Goal: Task Accomplishment & Management: Manage account settings

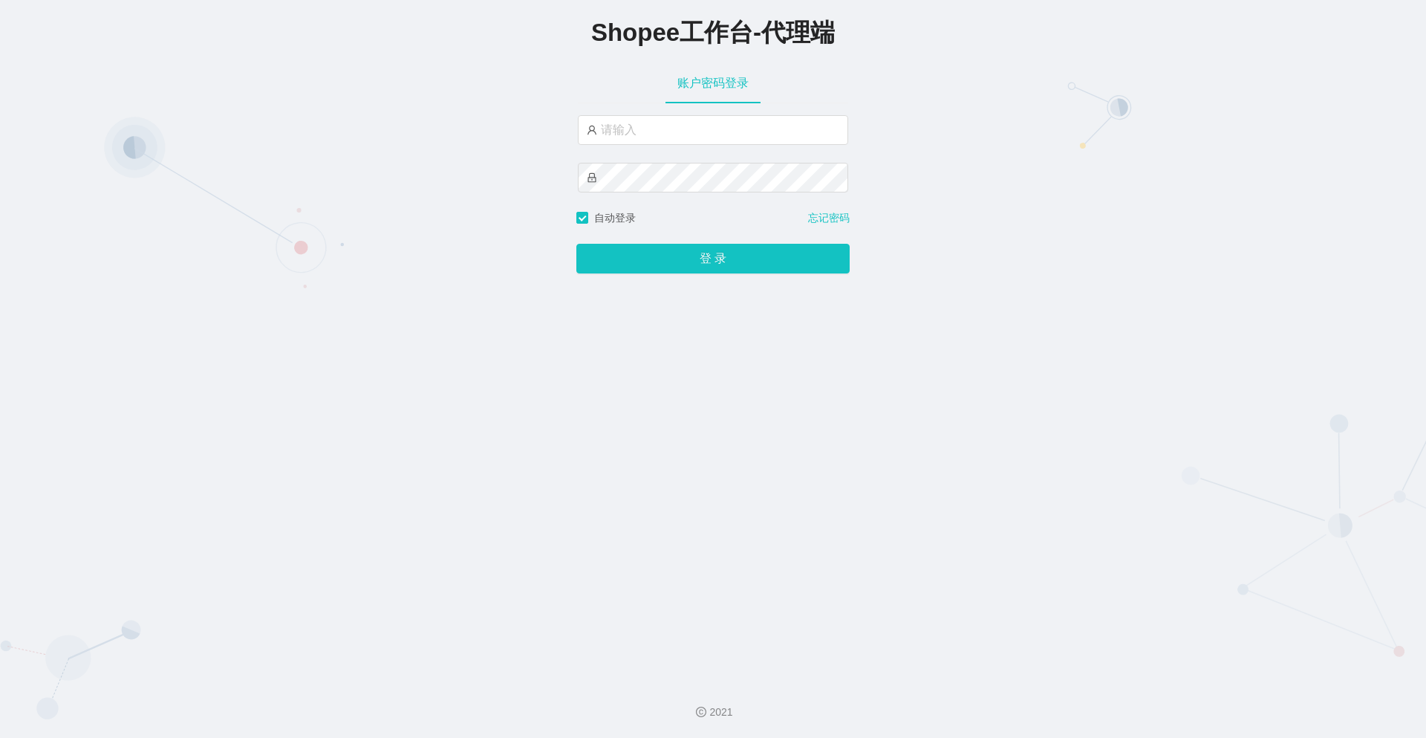
click at [669, 112] on div "账户密码登录" at bounding box center [712, 136] width 273 height 148
click at [656, 134] on input "text" at bounding box center [713, 130] width 270 height 30
paste input "xjp804"
type input "xjp804"
click at [612, 260] on button "登 录" at bounding box center [712, 259] width 273 height 30
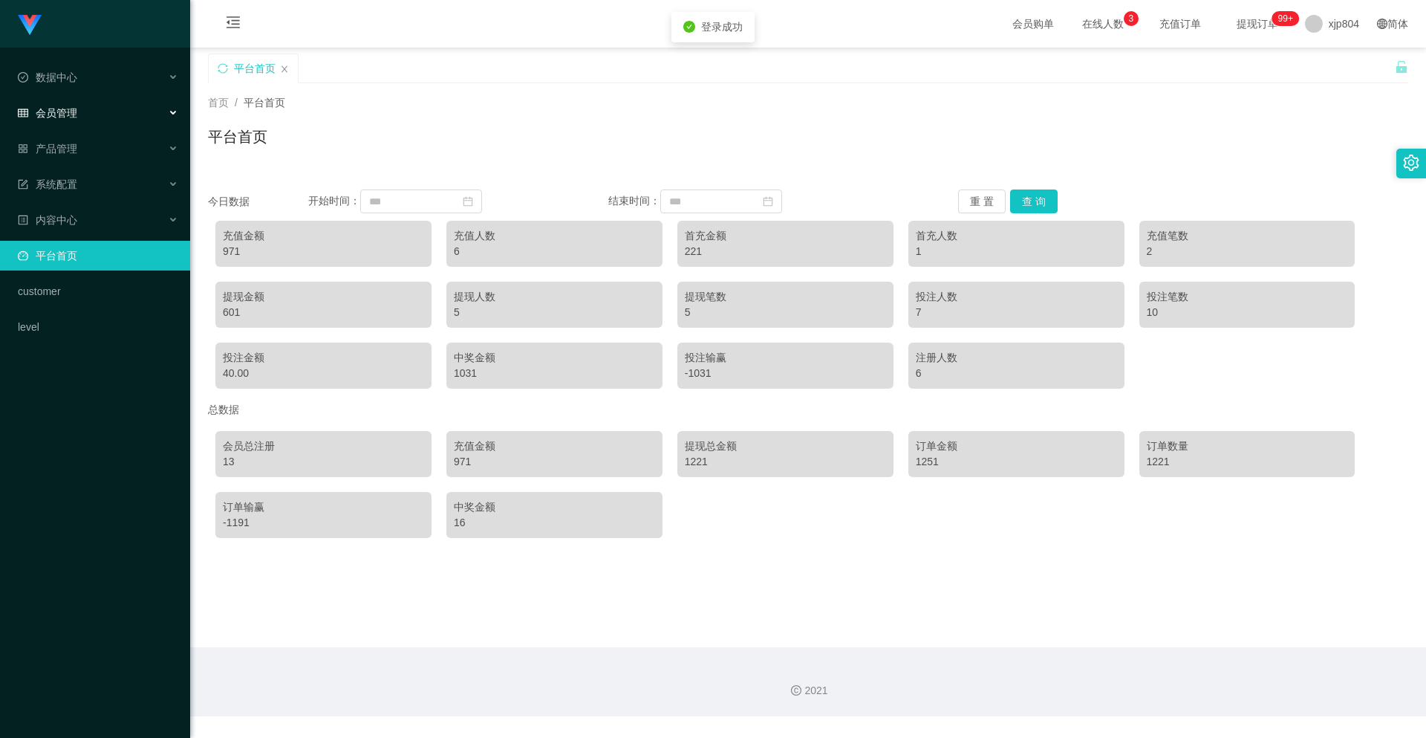
click at [115, 115] on div "会员管理" at bounding box center [95, 113] width 190 height 30
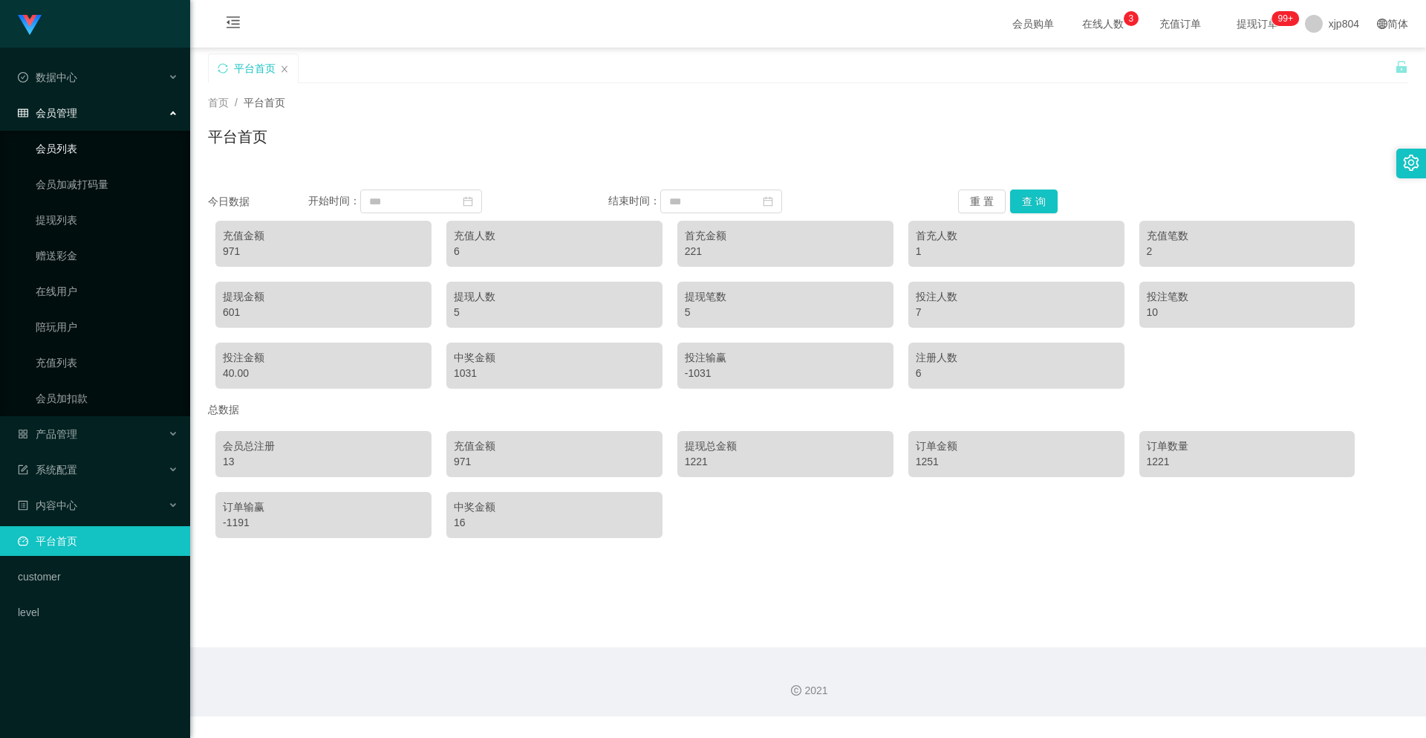
click at [108, 146] on link "会员列表" at bounding box center [107, 149] width 143 height 30
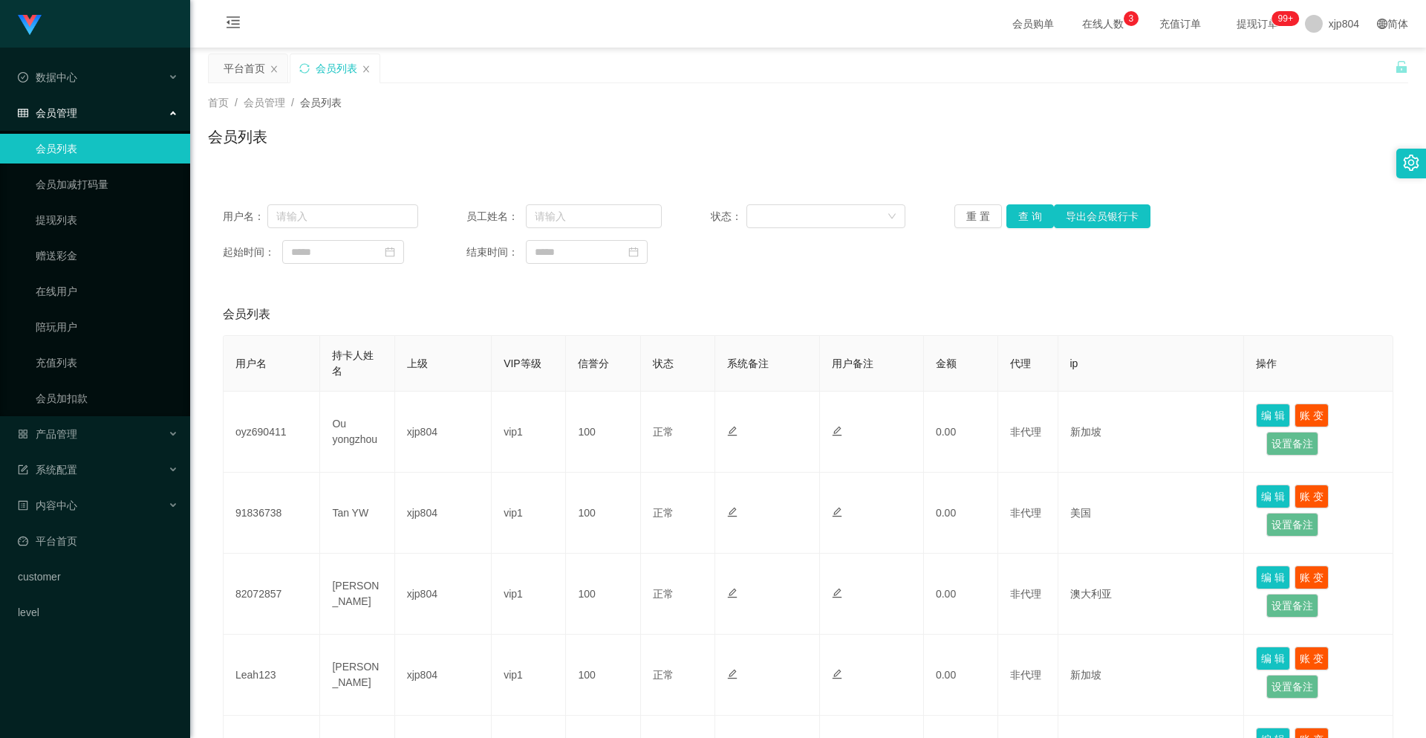
click at [871, 284] on div "用户名： 员工姓名： 状态： 重 置 查 询 导出会员银行卡 起始时间： 结束时间： 会员列表 用户名 持卡人姓名 上级 VIP等级 信誉分 状态 系统备注 …" at bounding box center [808, 718] width 1200 height 1059
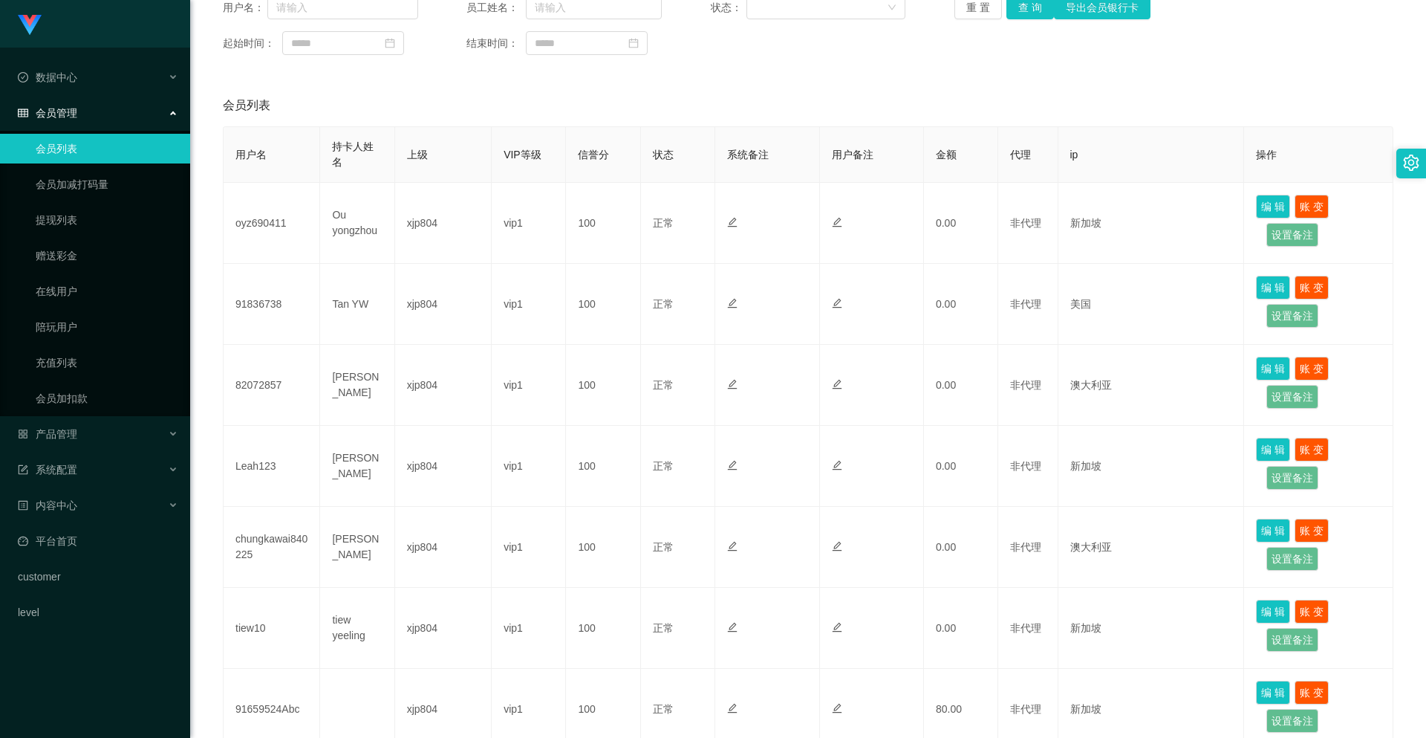
scroll to position [357, 0]
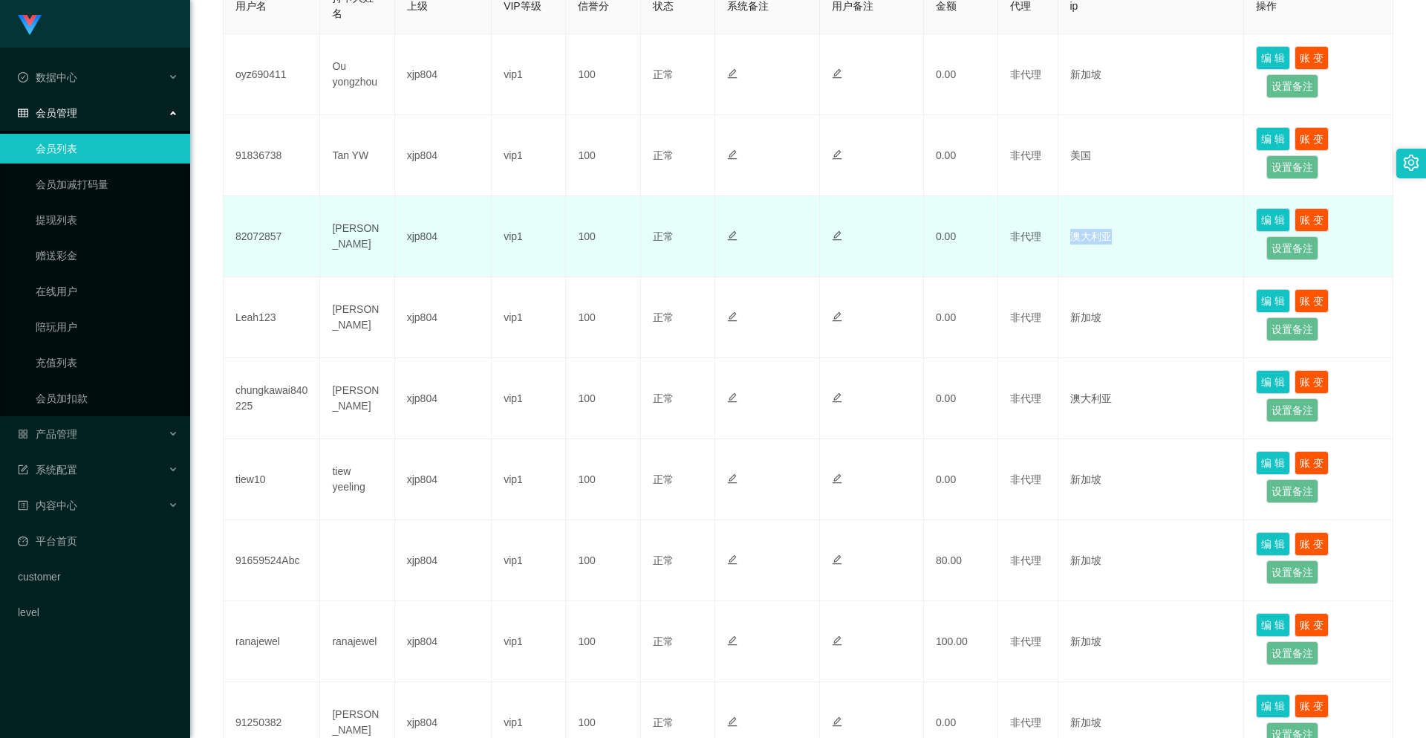
drag, startPoint x: 1113, startPoint y: 239, endPoint x: 1072, endPoint y: 246, distance: 42.1
click at [1072, 246] on td "澳大利亚" at bounding box center [1151, 236] width 186 height 81
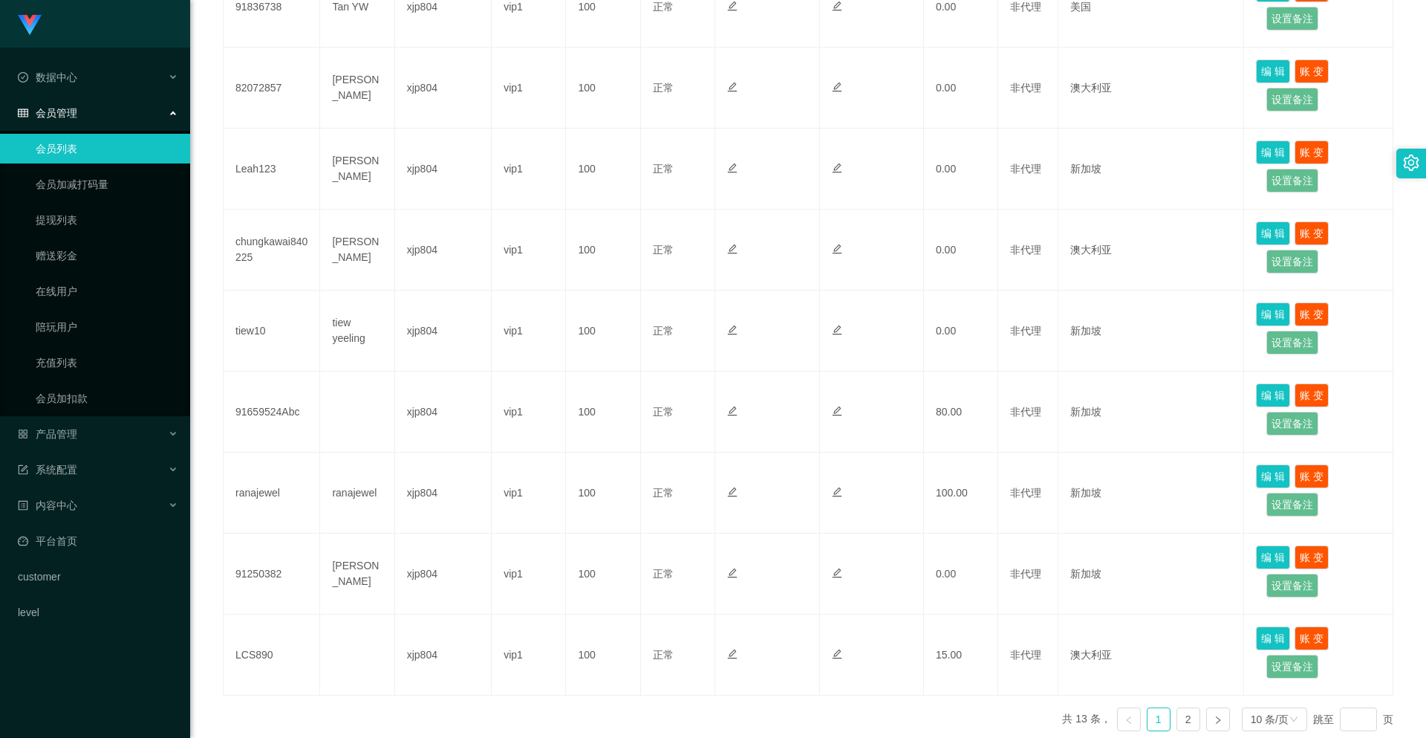
scroll to position [580, 0]
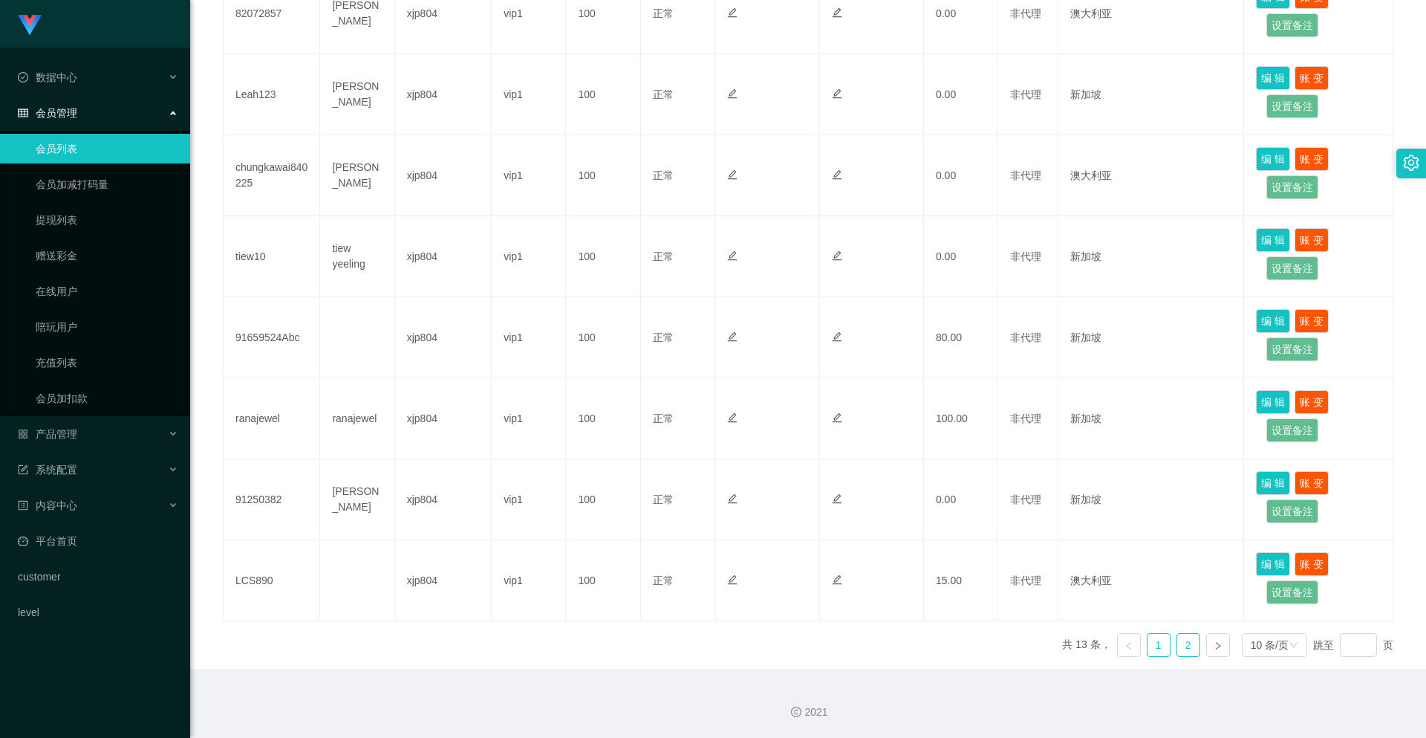
click at [1177, 643] on link "2" at bounding box center [1188, 645] width 22 height 22
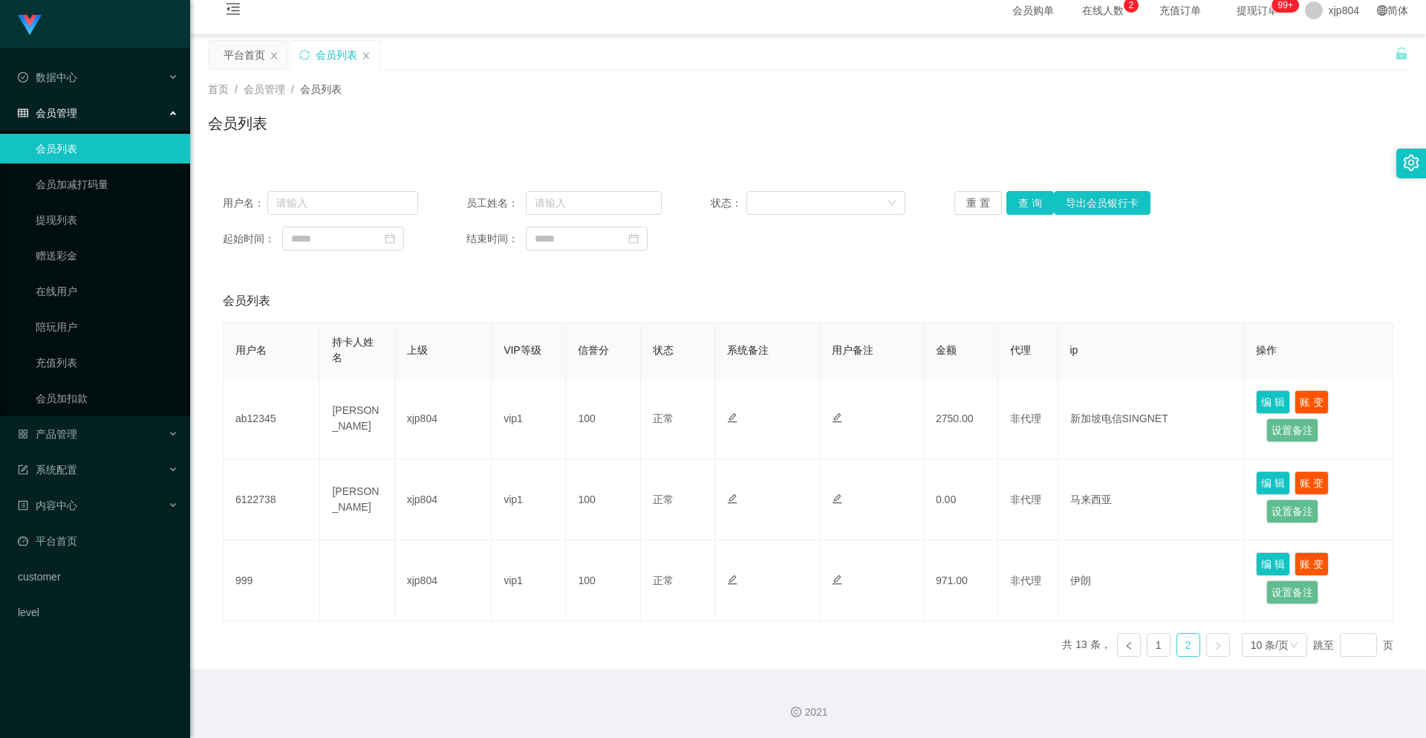
scroll to position [13, 0]
click at [1155, 645] on link "1" at bounding box center [1159, 645] width 22 height 22
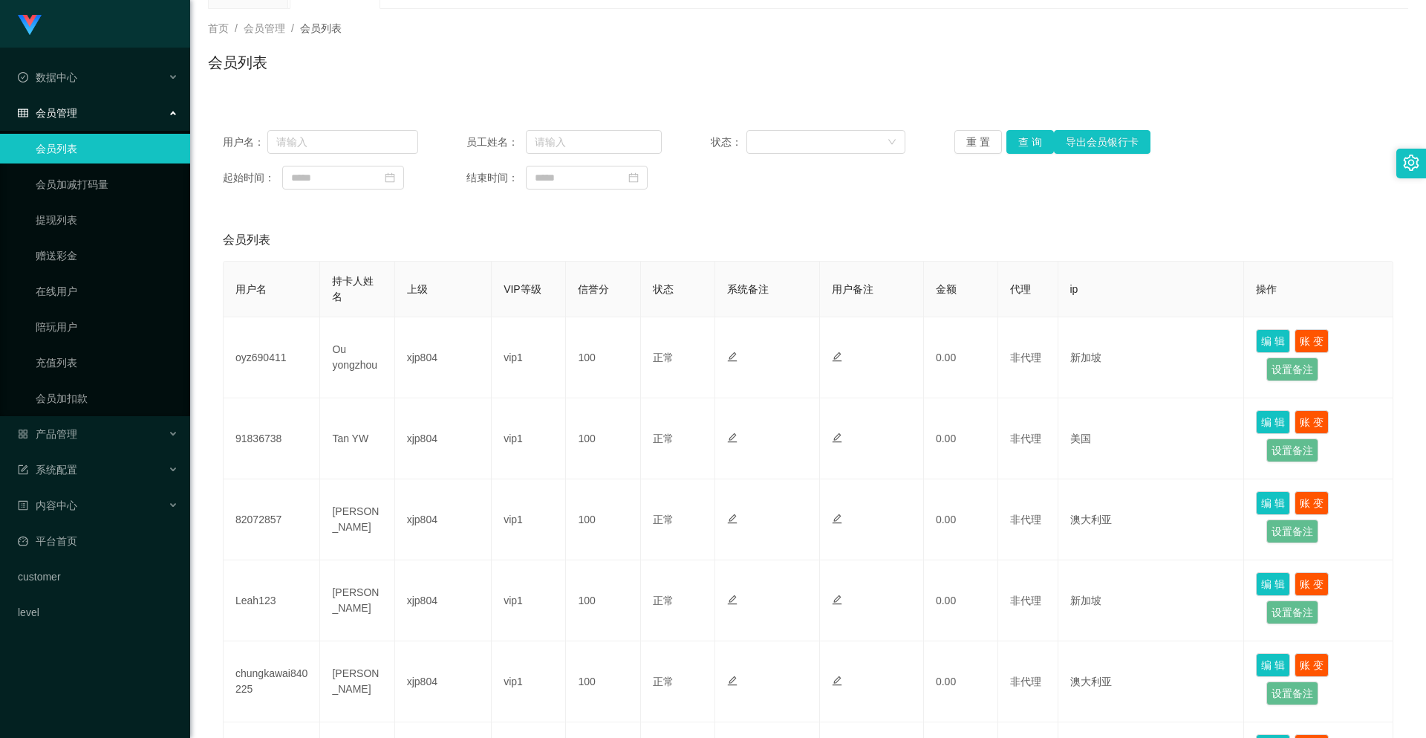
scroll to position [0, 0]
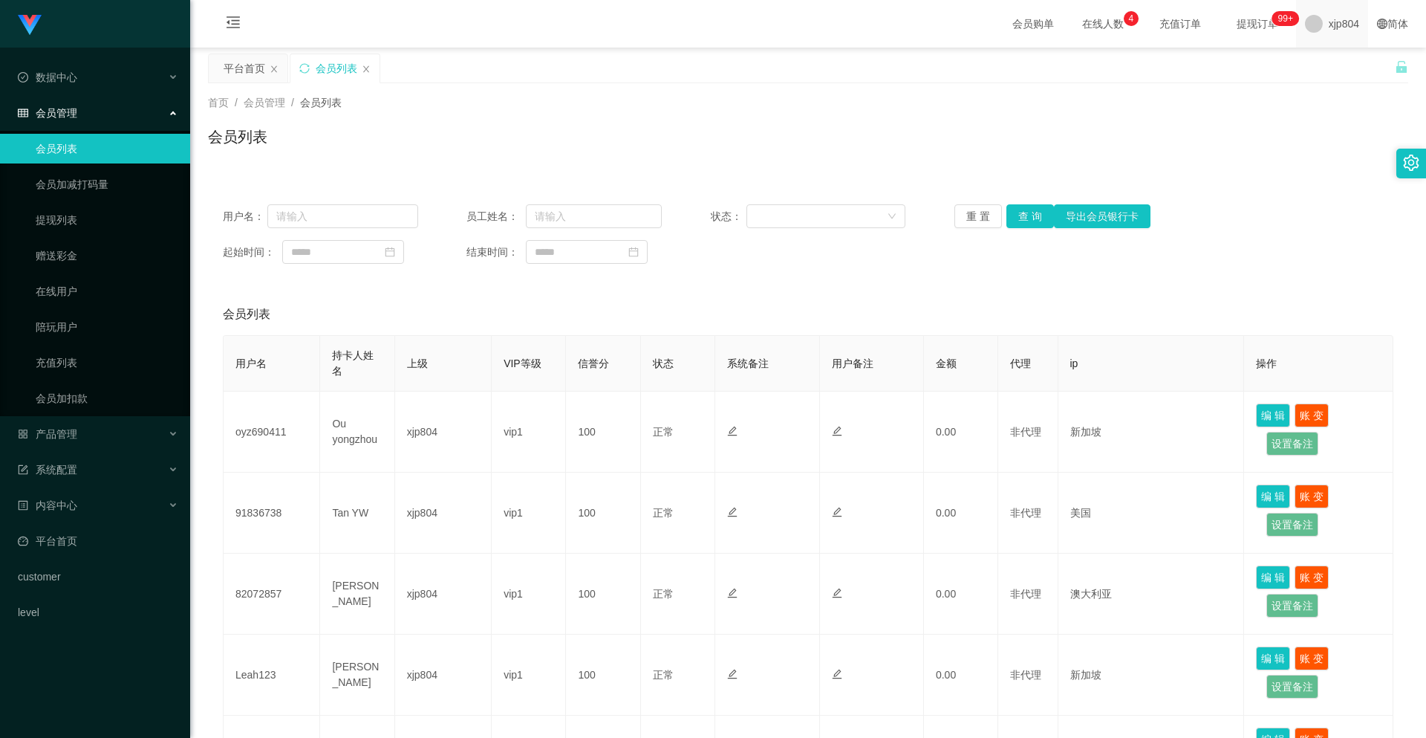
click at [1338, 26] on span "xjp804" at bounding box center [1344, 24] width 30 height 48
click at [1330, 68] on span "退出登录" at bounding box center [1329, 65] width 42 height 12
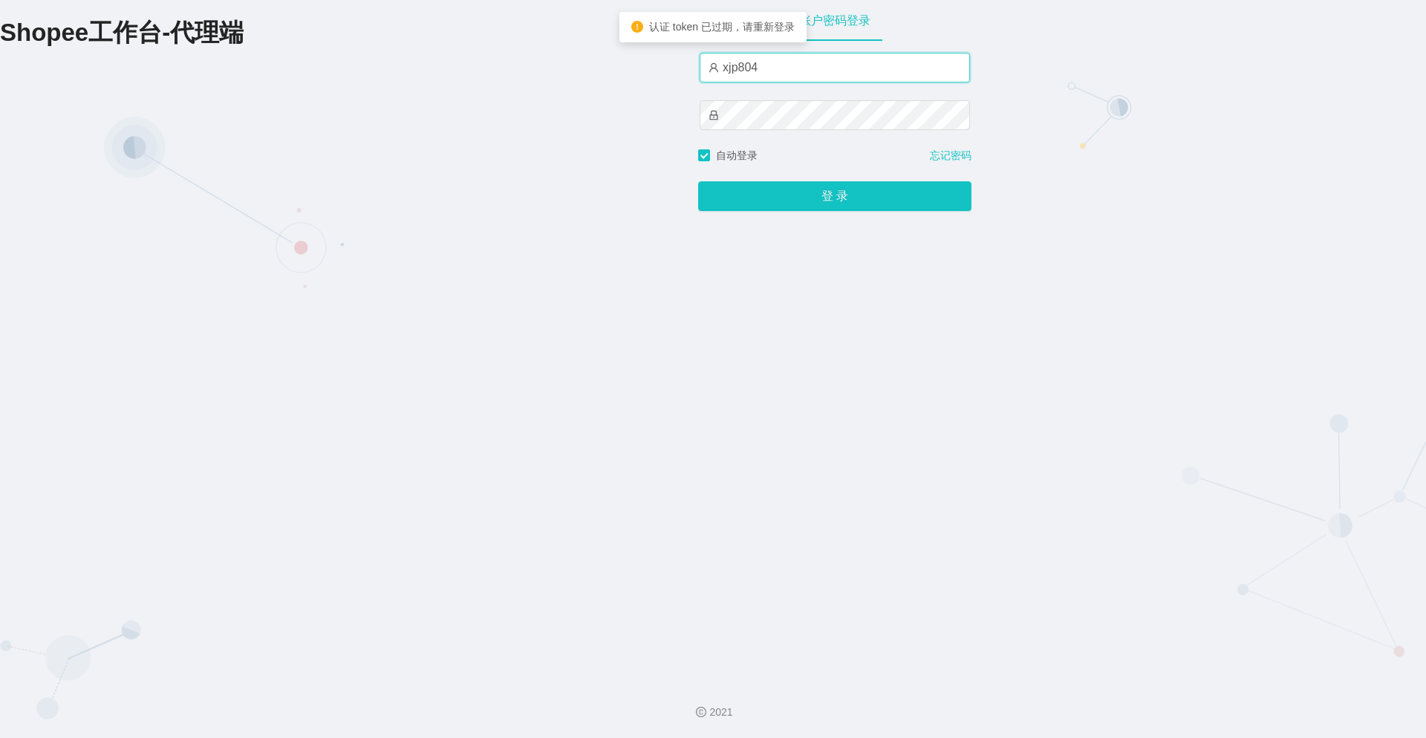
drag, startPoint x: 761, startPoint y: 65, endPoint x: 749, endPoint y: 67, distance: 11.4
click at [749, 67] on input "xjp804" at bounding box center [835, 68] width 270 height 30
type input "xjp802"
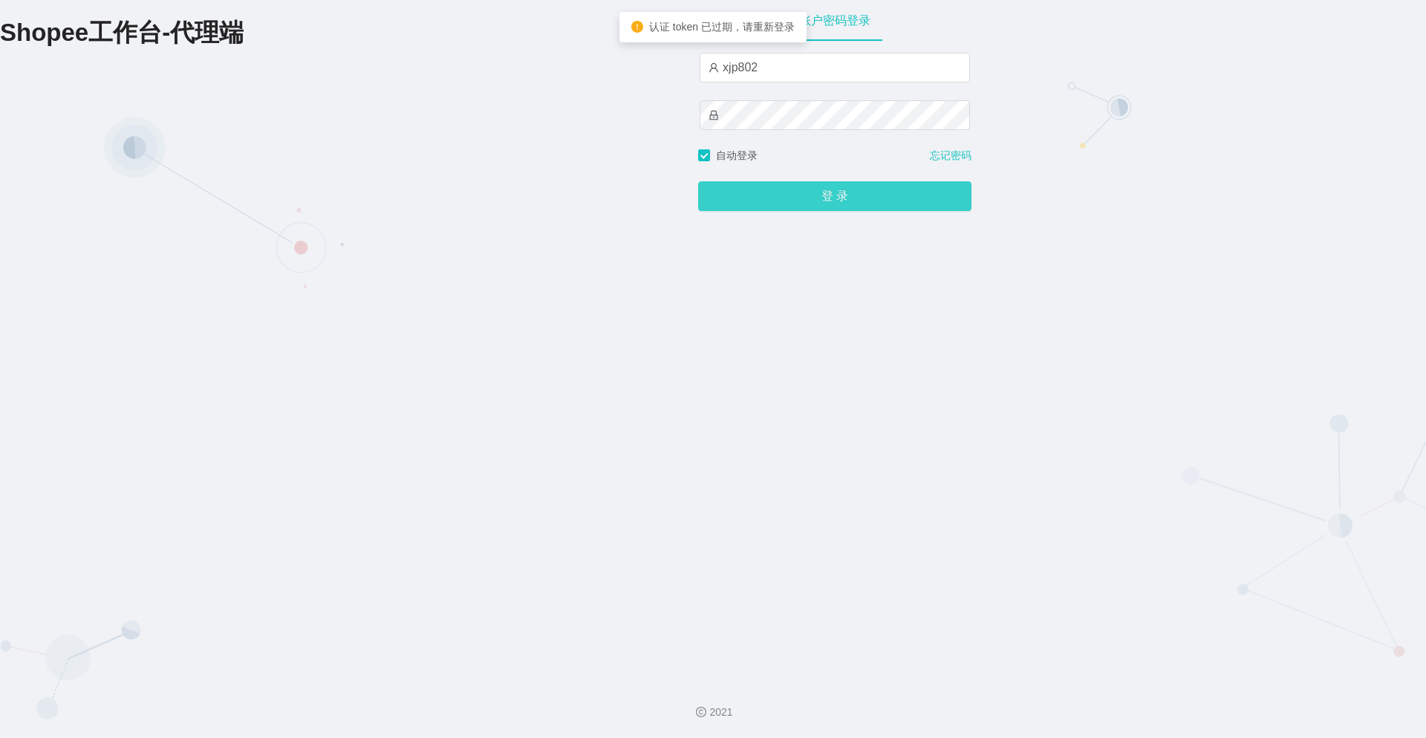
drag, startPoint x: 749, startPoint y: 189, endPoint x: 775, endPoint y: 206, distance: 31.1
click at [749, 189] on button "登 录" at bounding box center [834, 196] width 273 height 30
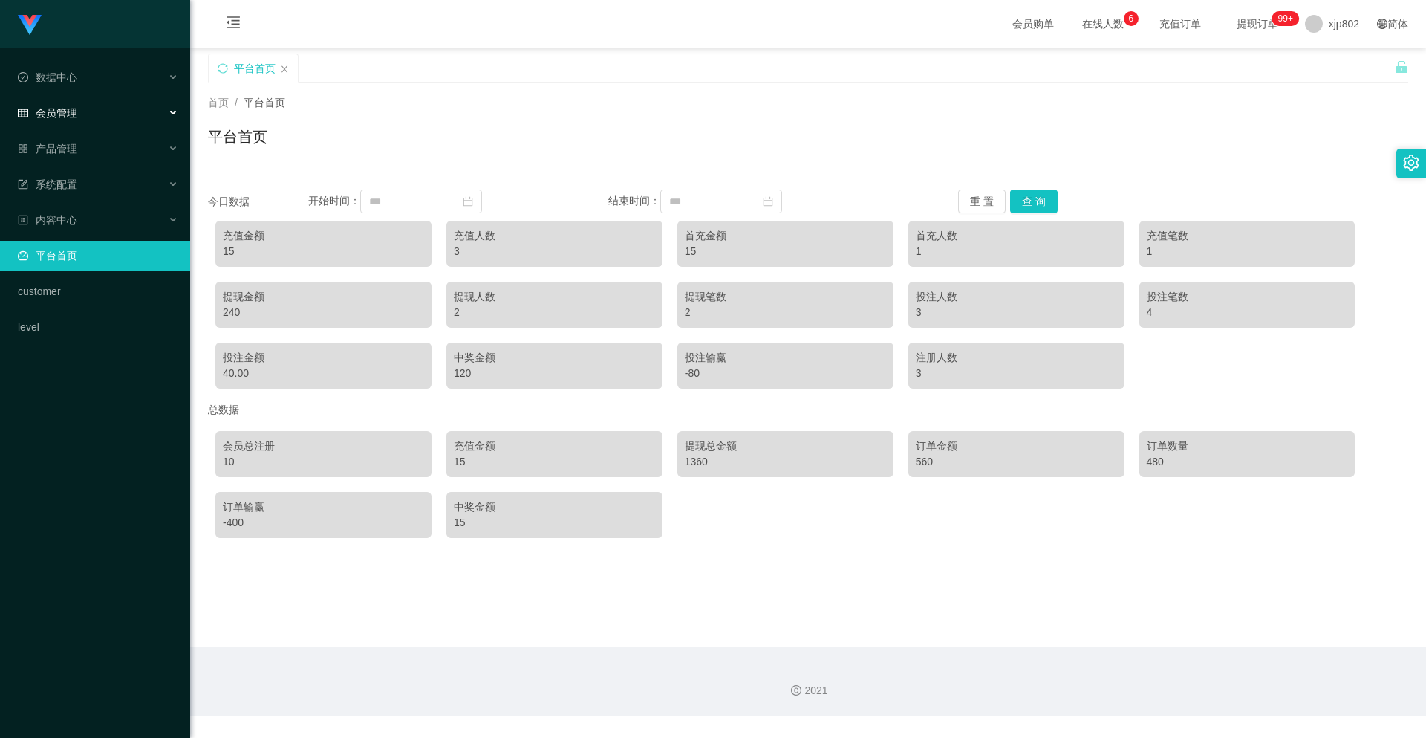
click at [90, 113] on div "会员管理" at bounding box center [95, 113] width 190 height 30
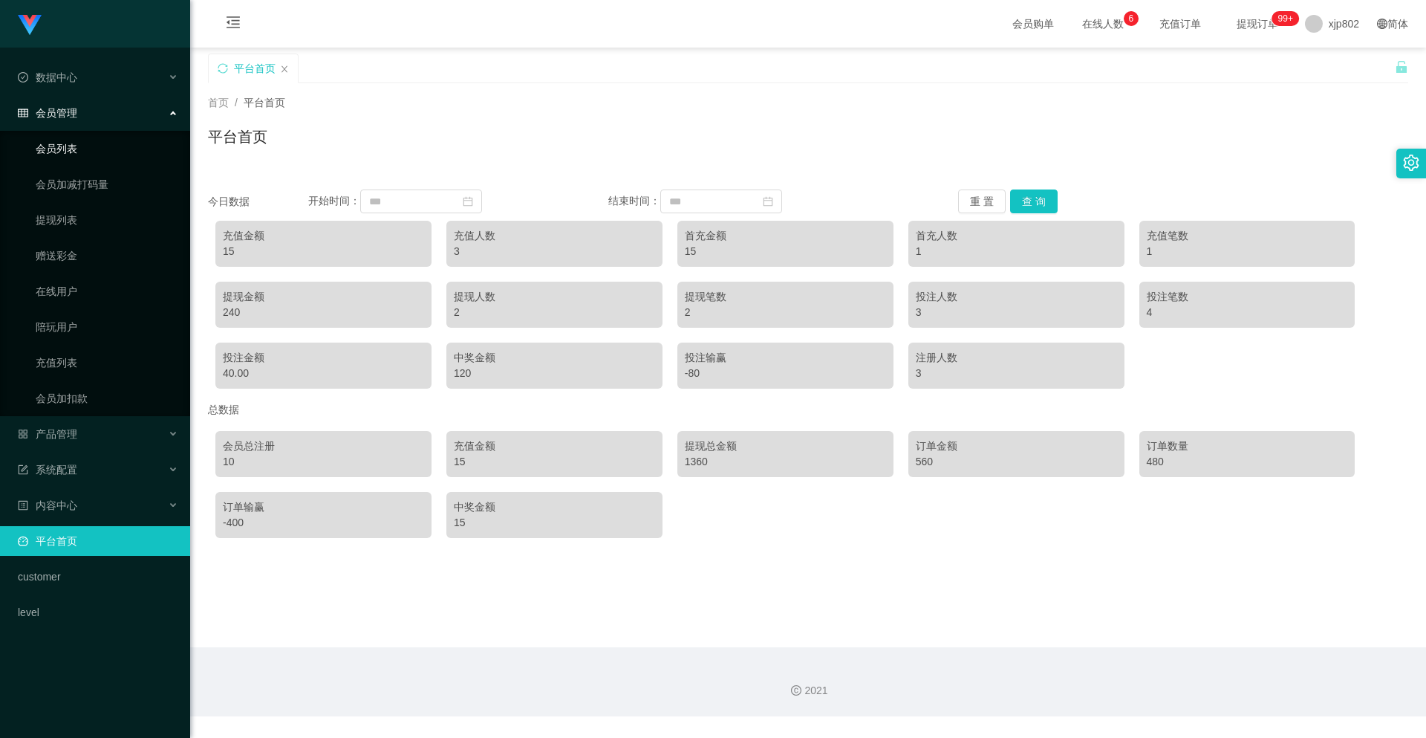
click at [69, 149] on link "会员列表" at bounding box center [107, 149] width 143 height 30
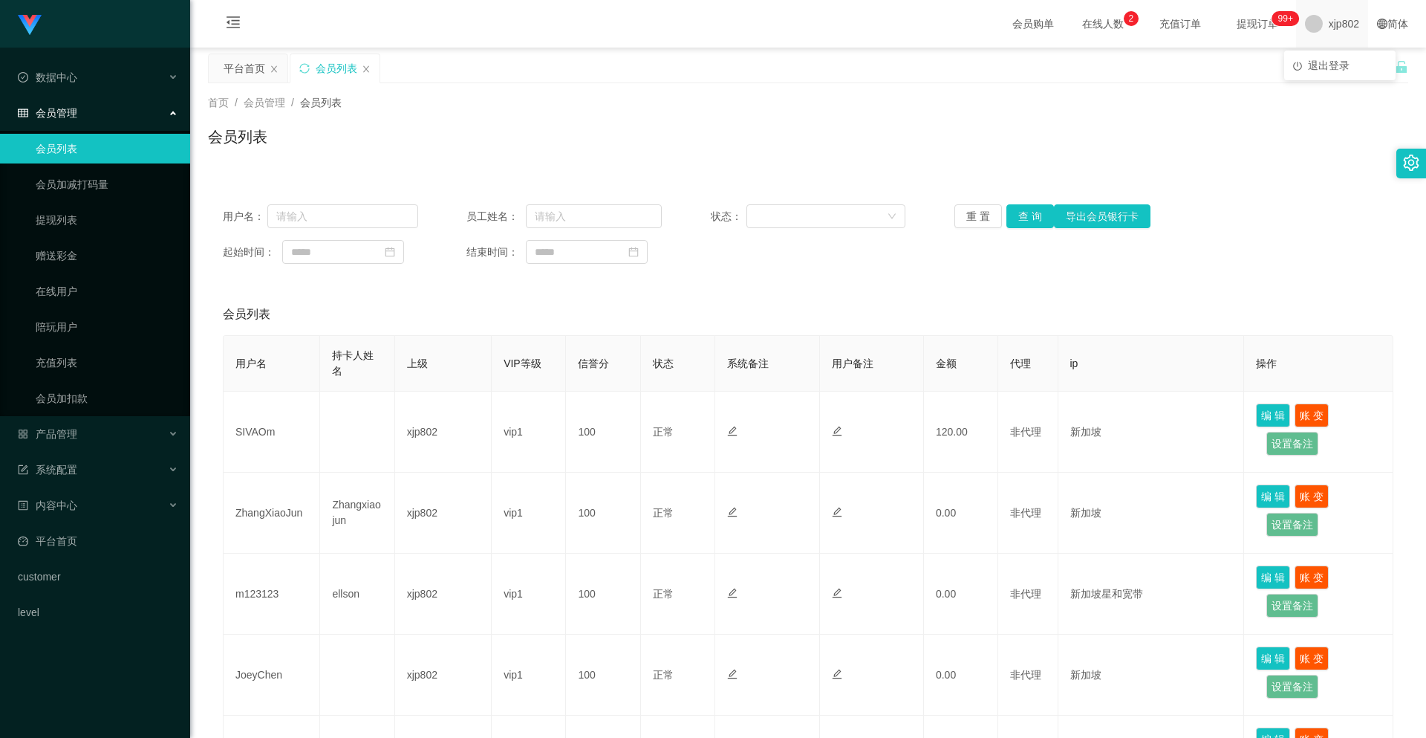
click at [1310, 39] on div "xjp802" at bounding box center [1332, 24] width 72 height 48
click at [1305, 71] on li "退出登录" at bounding box center [1339, 65] width 111 height 24
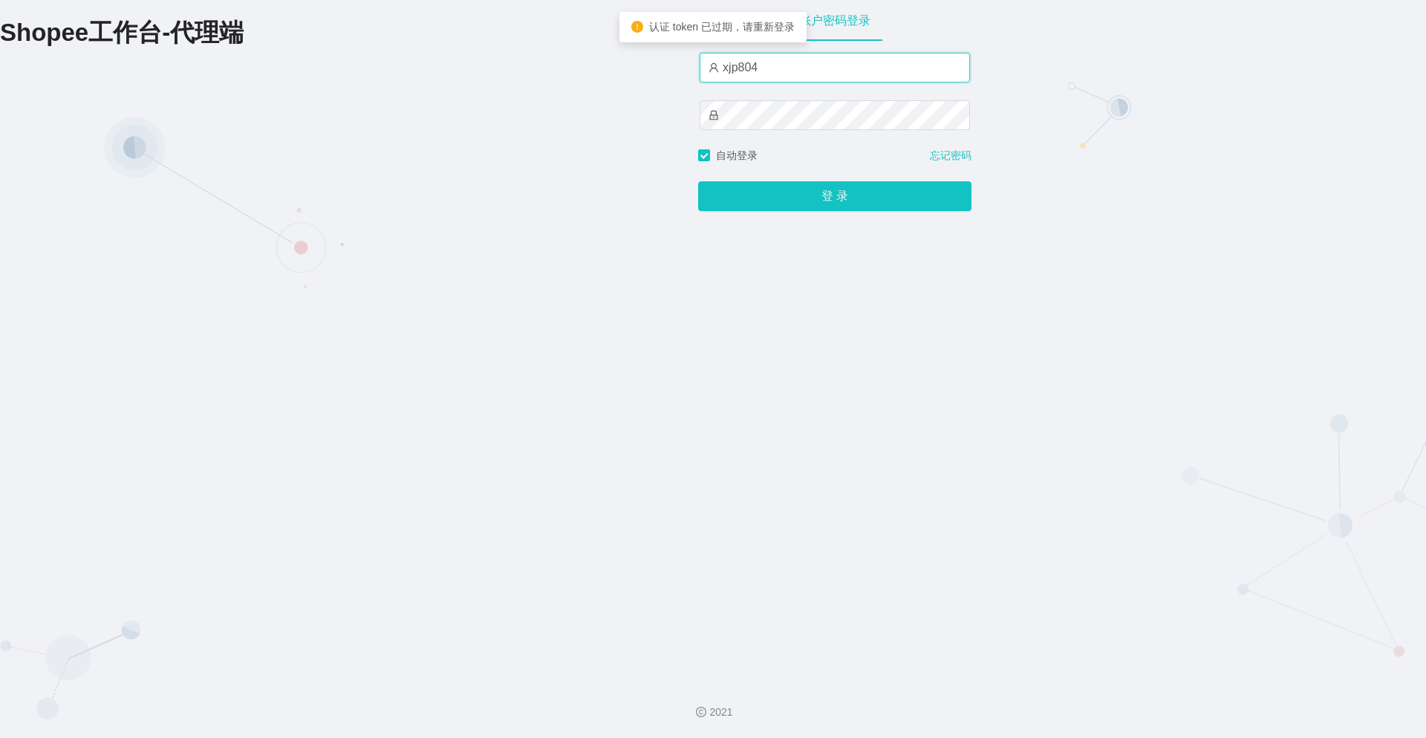
click at [749, 72] on input "xjp804" at bounding box center [835, 68] width 270 height 30
type input "xjp801"
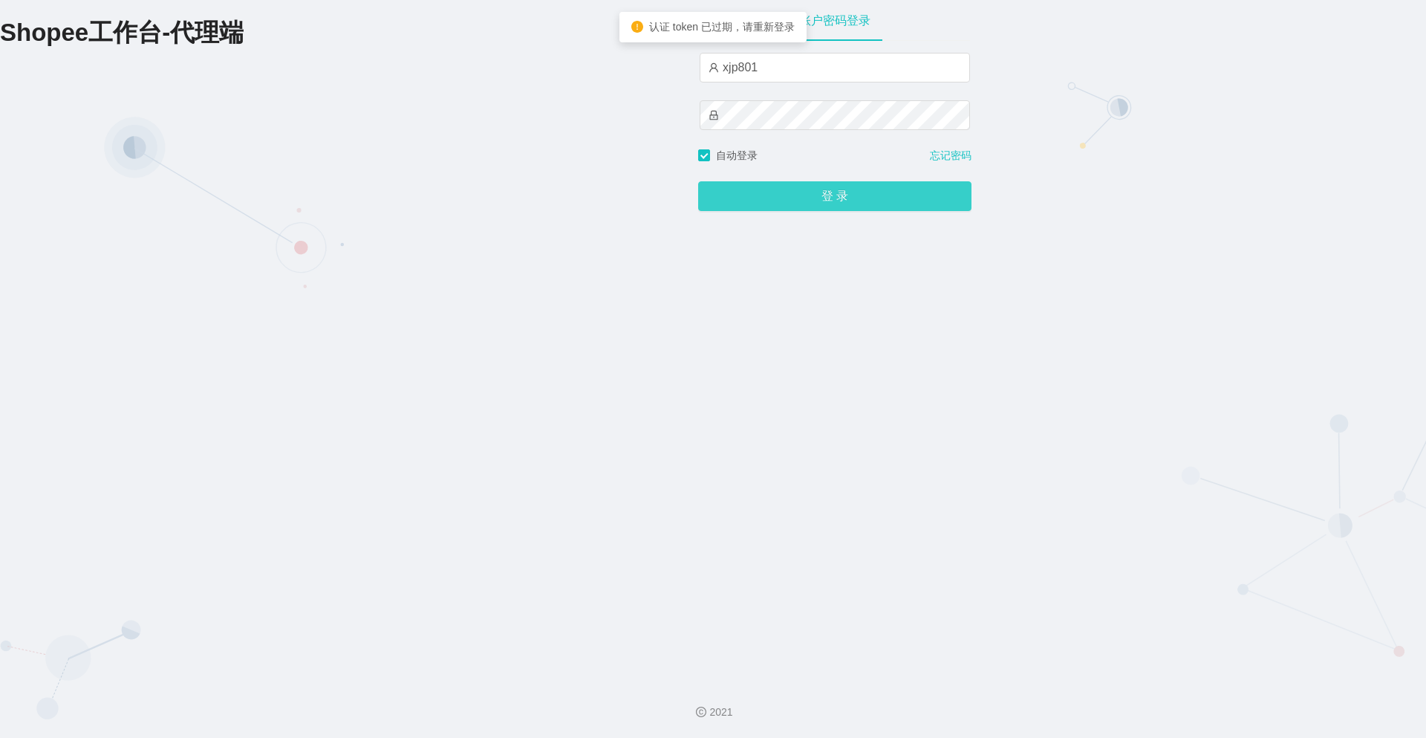
click at [774, 201] on button "登 录" at bounding box center [834, 196] width 273 height 30
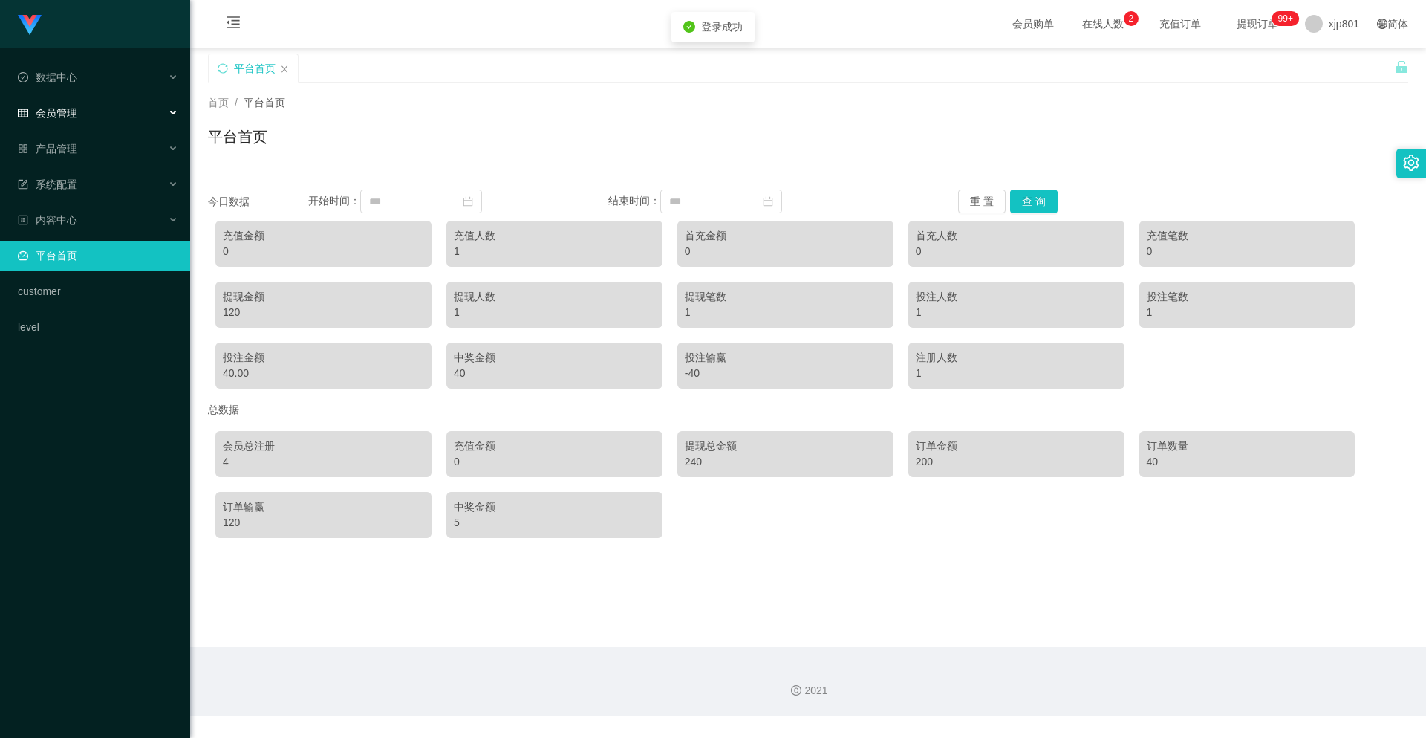
click at [96, 117] on div "会员管理" at bounding box center [95, 113] width 190 height 30
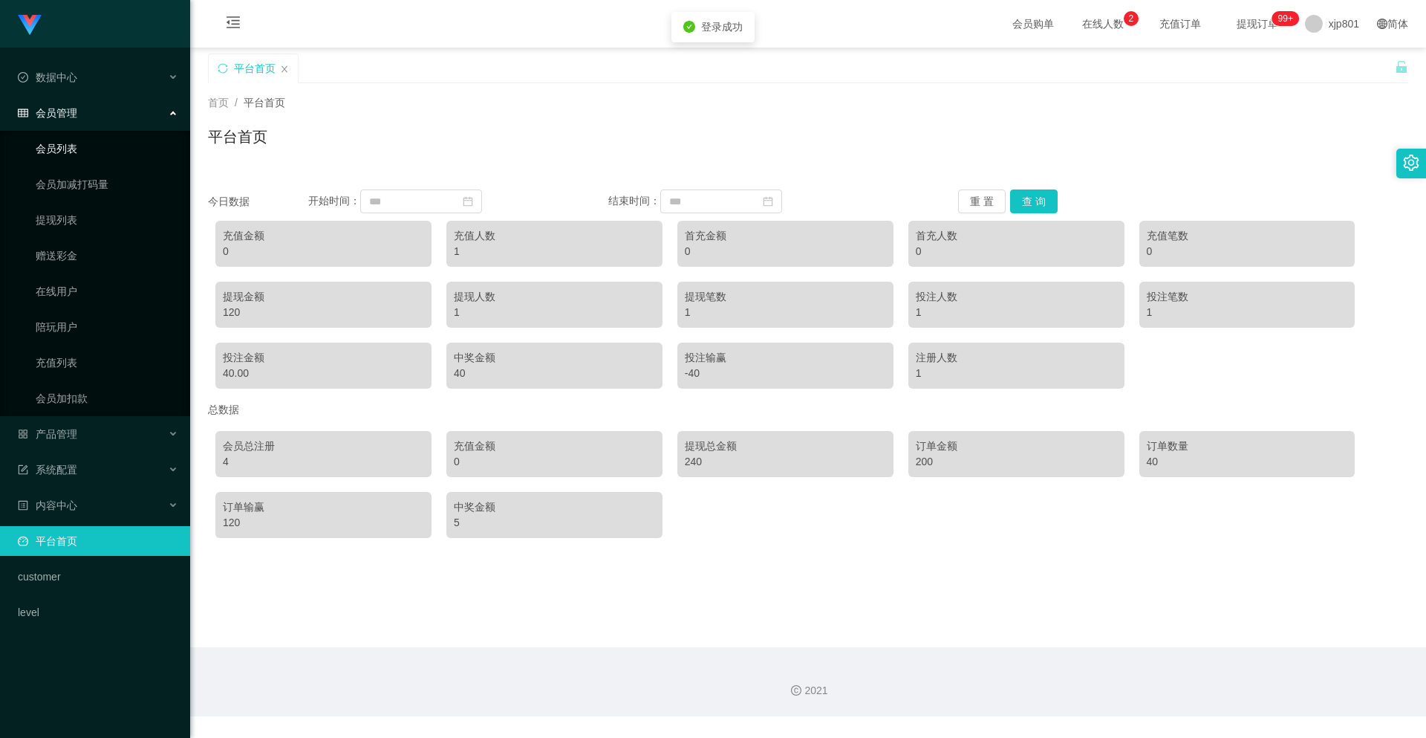
click at [79, 147] on link "会员列表" at bounding box center [107, 149] width 143 height 30
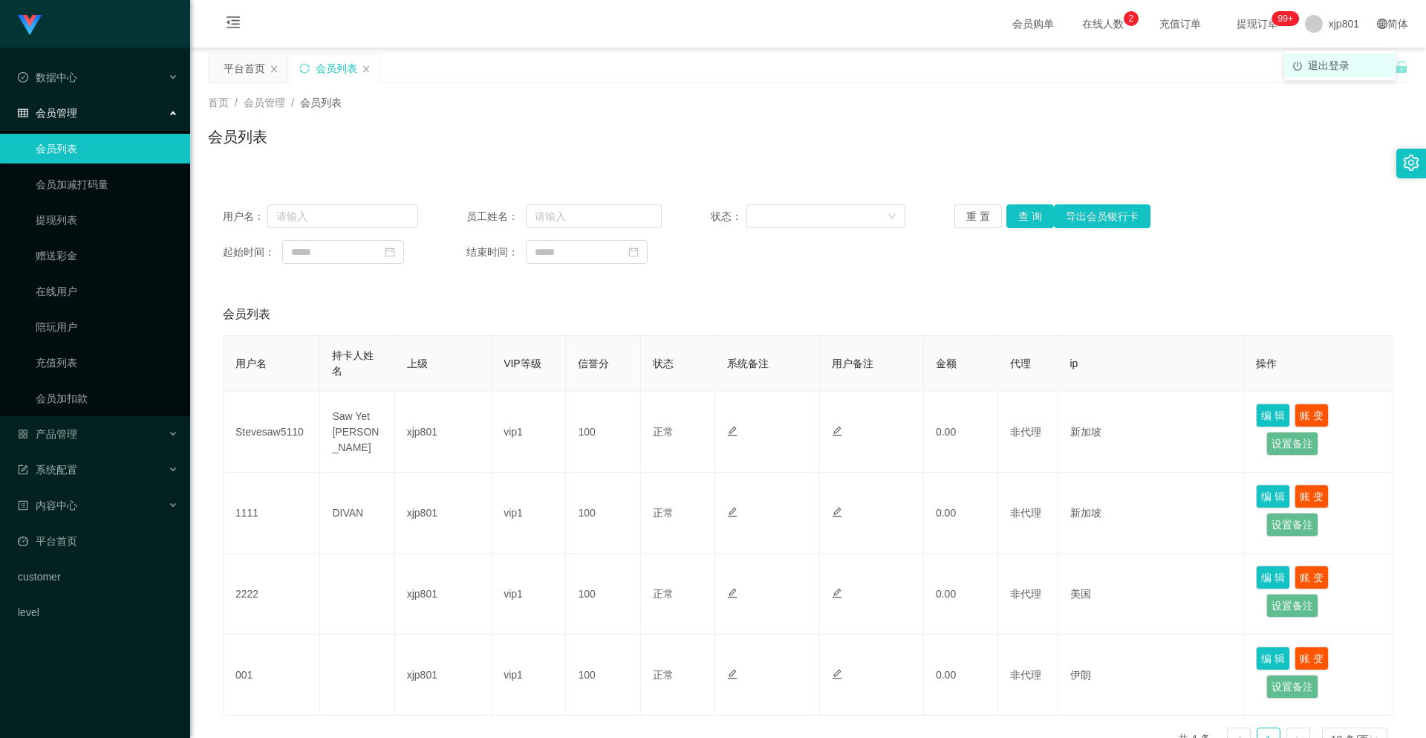
click at [1314, 60] on span "退出登录" at bounding box center [1329, 65] width 42 height 12
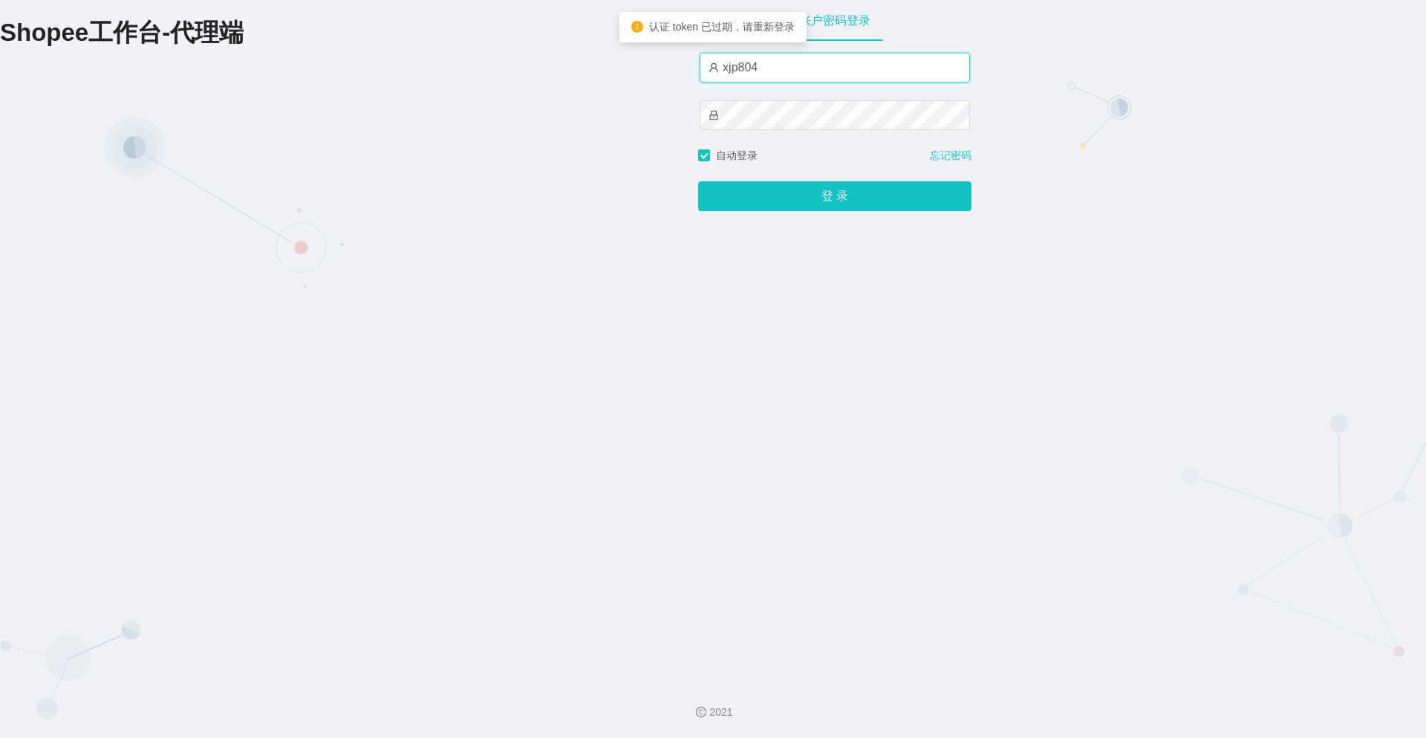
drag, startPoint x: 765, startPoint y: 58, endPoint x: 748, endPoint y: 64, distance: 18.1
click at [748, 64] on input "xjp804" at bounding box center [835, 68] width 270 height 30
type input "xjp802"
click at [778, 175] on div "登 录" at bounding box center [834, 187] width 273 height 48
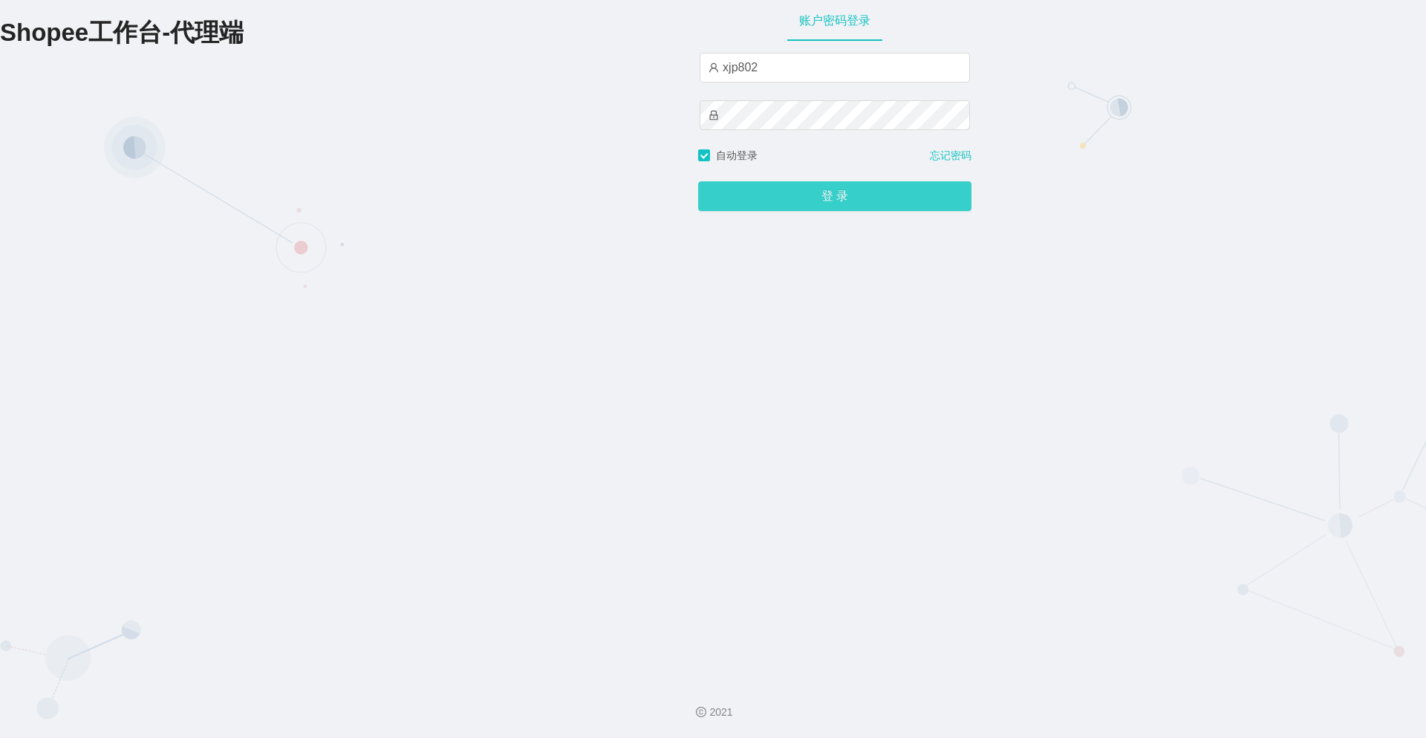
click at [786, 197] on button "登 录" at bounding box center [834, 196] width 273 height 30
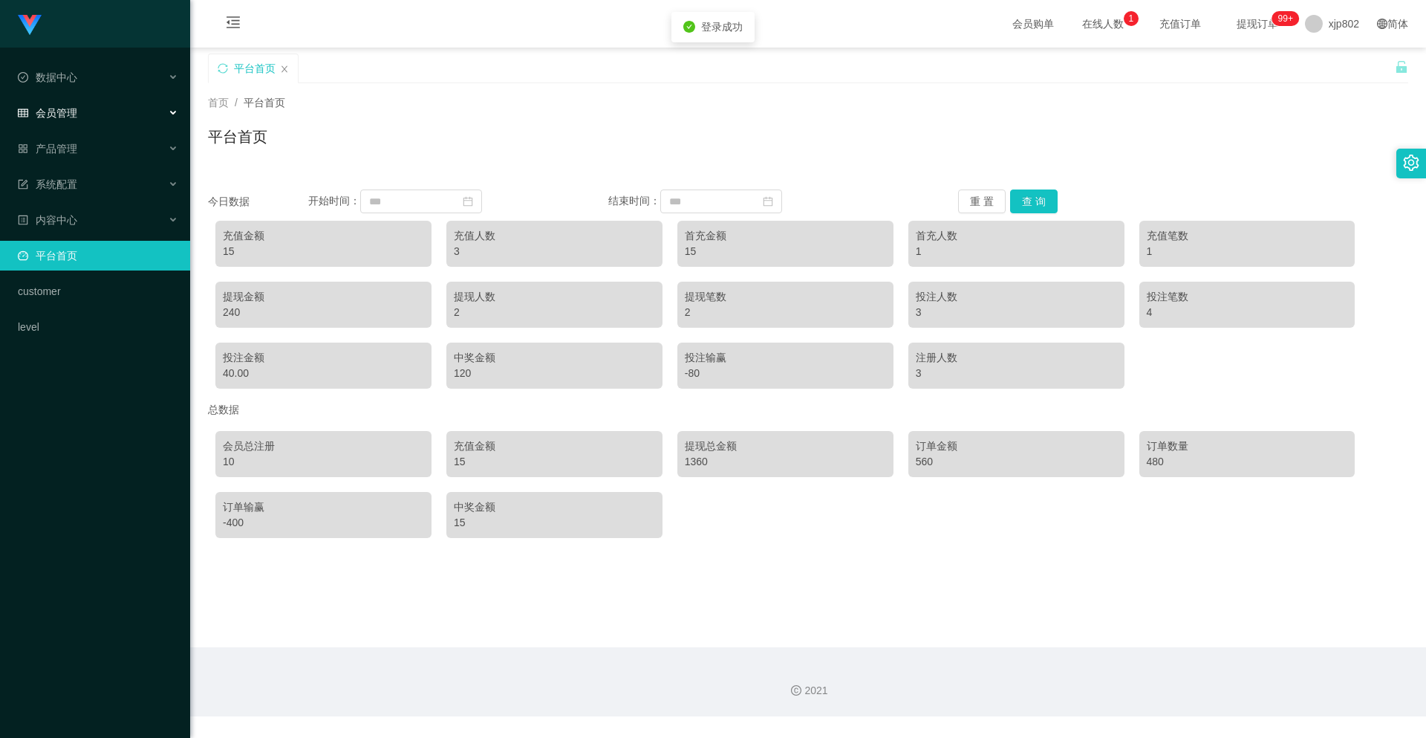
click at [66, 118] on span "会员管理" at bounding box center [47, 113] width 59 height 12
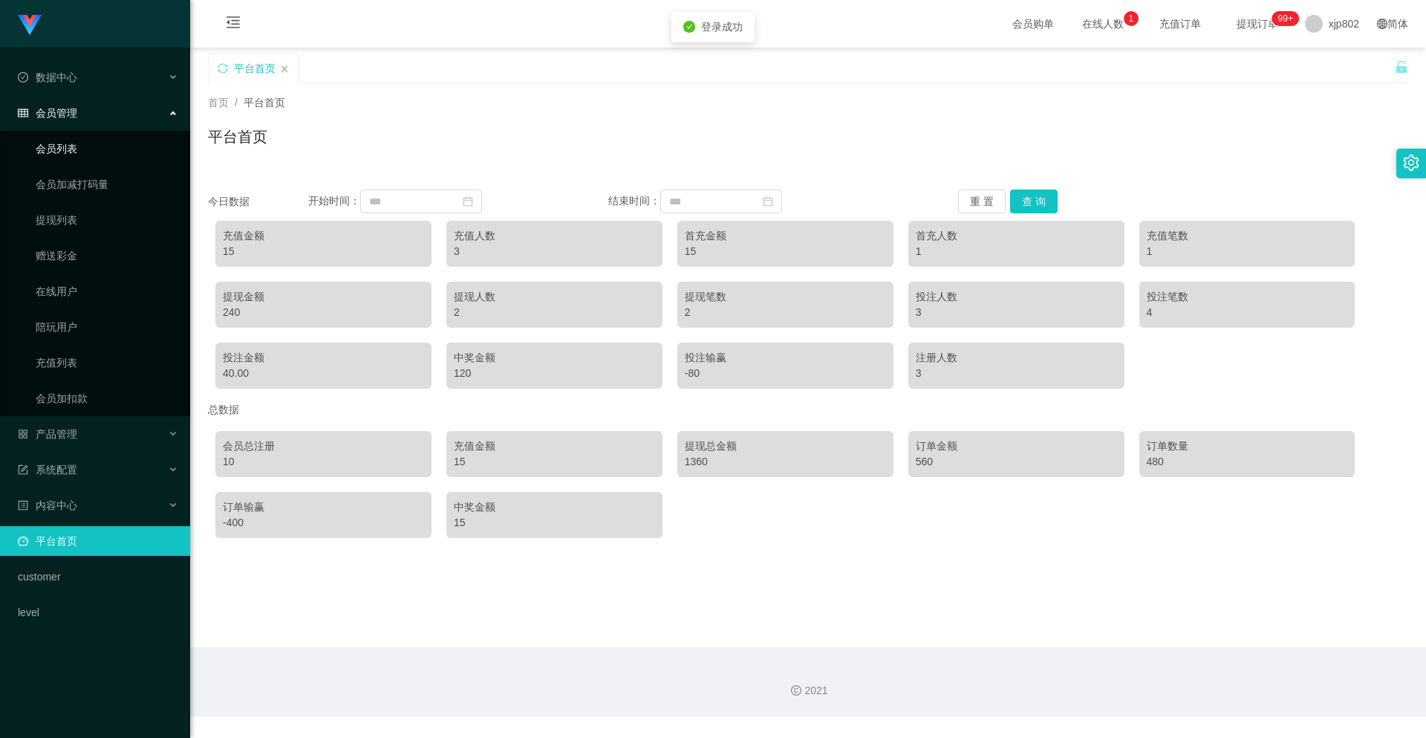
click at [91, 144] on link "会员列表" at bounding box center [107, 149] width 143 height 30
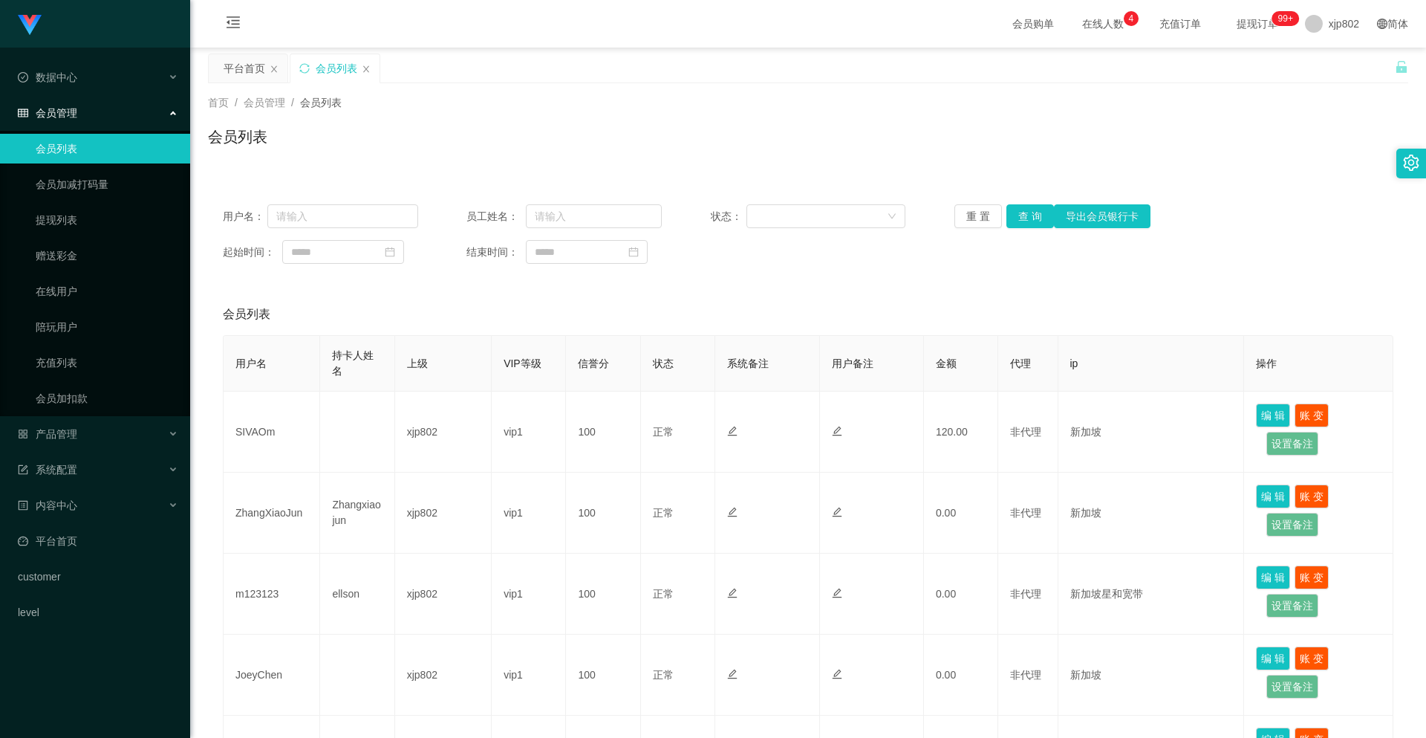
click at [1307, 65] on div "平台首页 会员列表" at bounding box center [801, 78] width 1187 height 51
click at [1309, 27] on span at bounding box center [1314, 24] width 18 height 18
click at [1307, 67] on li "退出登录" at bounding box center [1339, 65] width 111 height 24
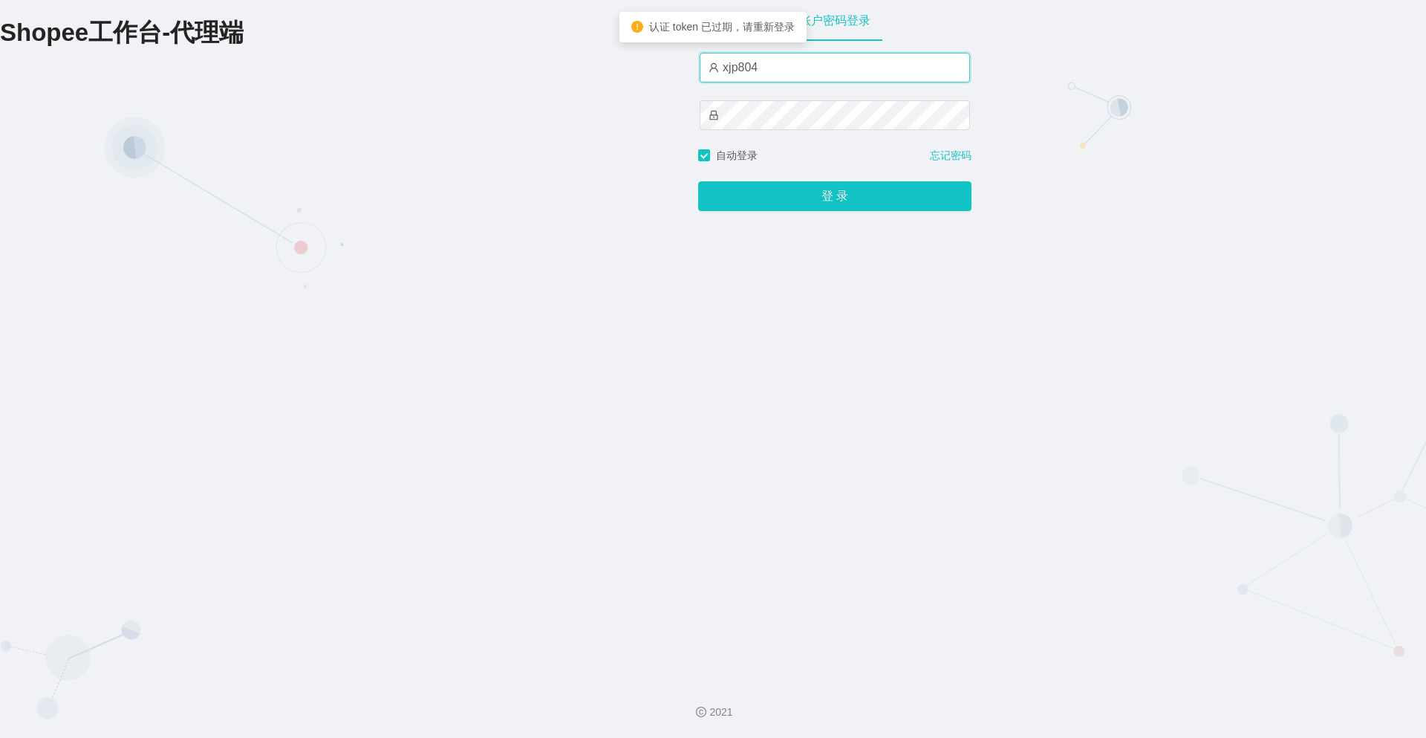
drag, startPoint x: 749, startPoint y: 68, endPoint x: 761, endPoint y: 68, distance: 12.6
click at [761, 68] on input "xjp804" at bounding box center [835, 68] width 270 height 30
click at [755, 68] on input "xjp804" at bounding box center [835, 68] width 270 height 30
drag, startPoint x: 748, startPoint y: 68, endPoint x: 772, endPoint y: 73, distance: 24.2
click at [772, 73] on input "xjp804" at bounding box center [835, 68] width 270 height 30
